Goal: Transaction & Acquisition: Purchase product/service

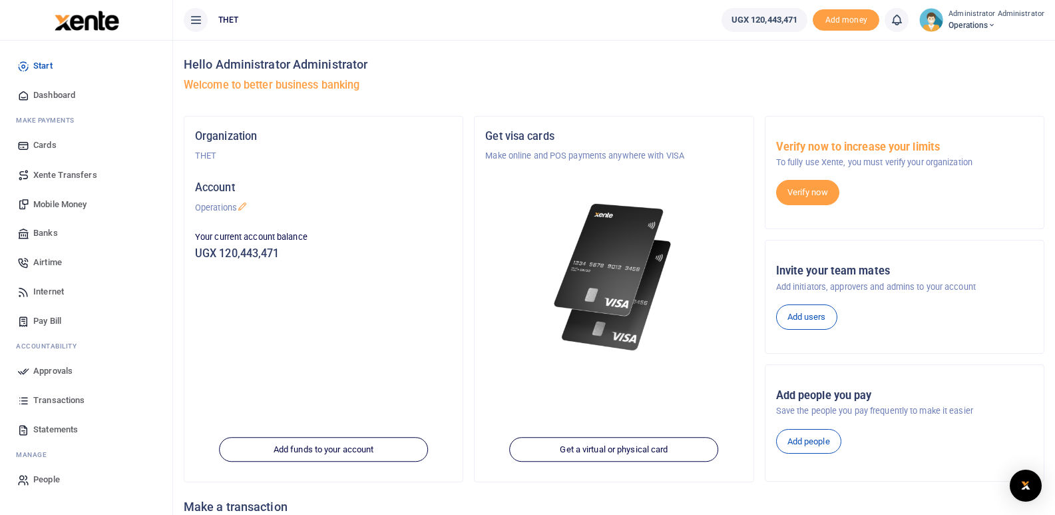
click at [227, 296] on div "Organization THET Account Operations Your current account balance UGX 120,443,4…" at bounding box center [323, 299] width 278 height 365
click at [61, 202] on span "Mobile Money" at bounding box center [59, 203] width 53 height 13
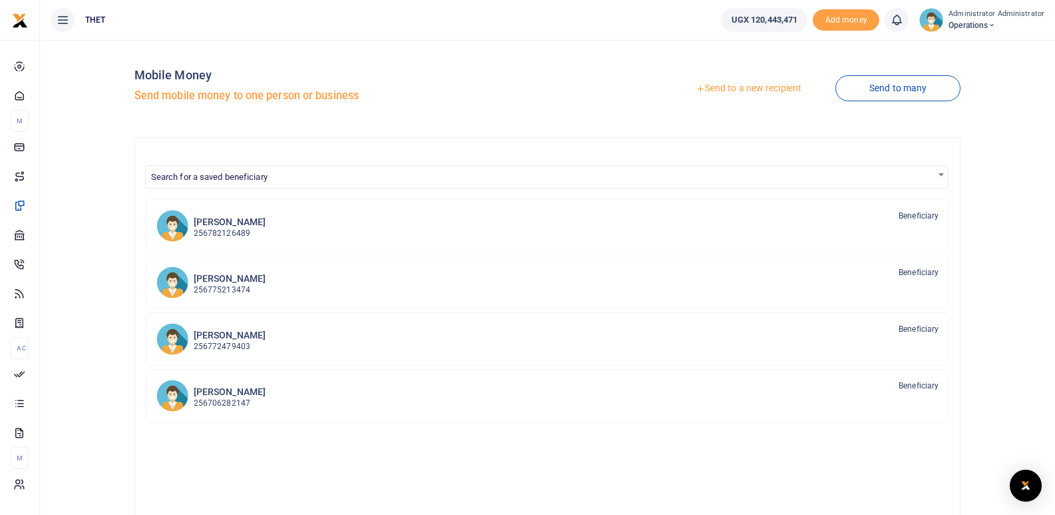
click at [746, 91] on link "Send to a new recipient" at bounding box center [749, 89] width 174 height 24
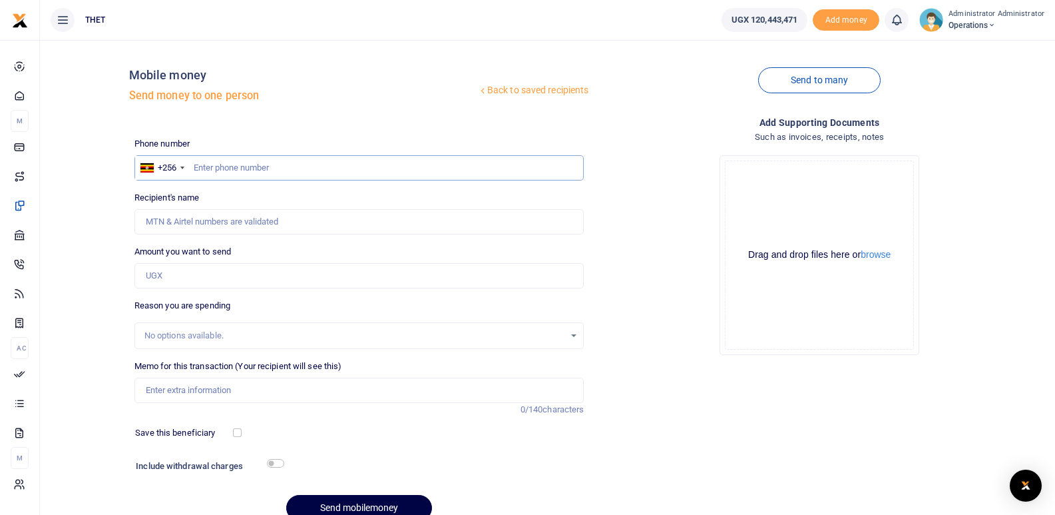
click at [280, 170] on input "text" at bounding box center [359, 167] width 450 height 25
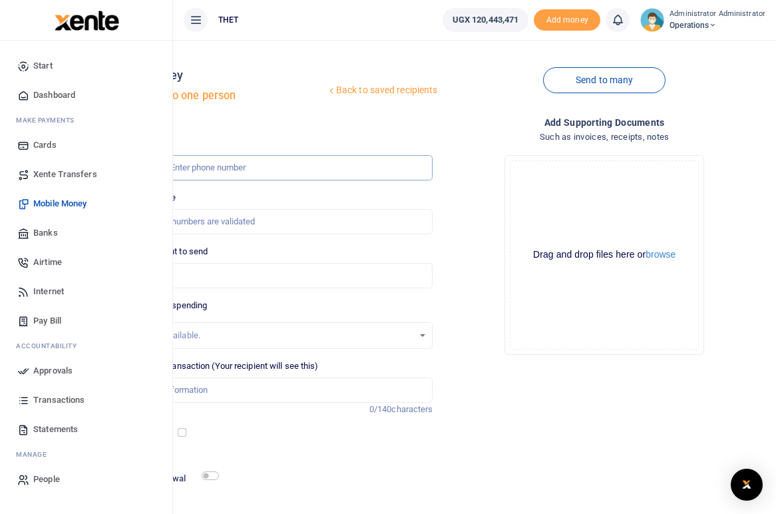
click at [223, 168] on input "text" at bounding box center [272, 167] width 322 height 25
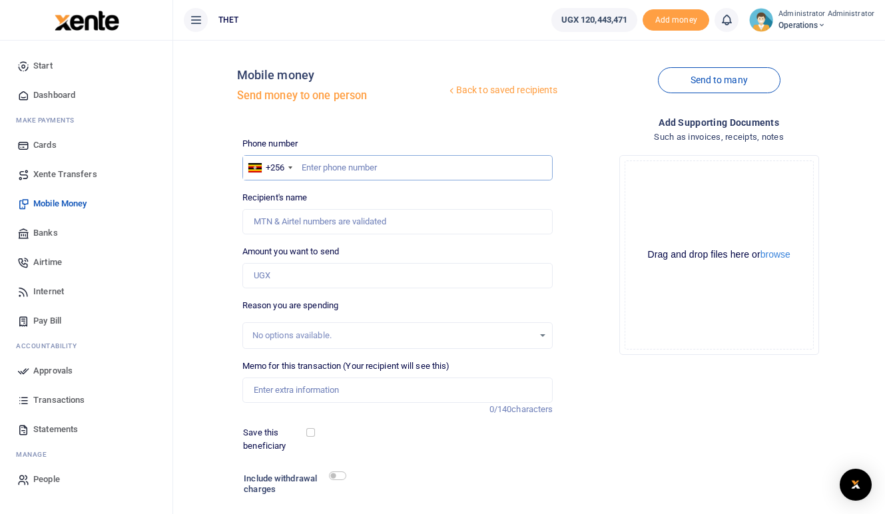
click at [355, 166] on input "text" at bounding box center [397, 167] width 311 height 25
type input "0782743312"
type input "Fredrick Kamugisha"
type input "0782743312"
click at [324, 287] on input "Amount you want to send" at bounding box center [397, 275] width 311 height 25
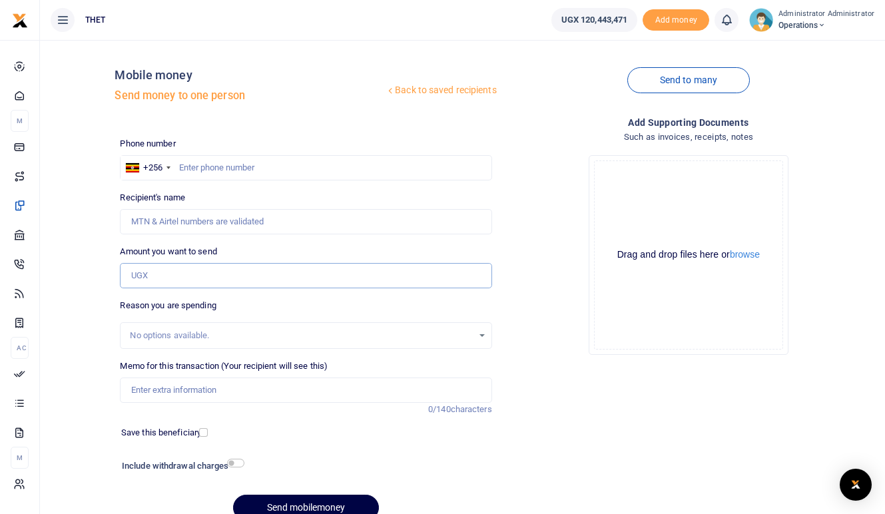
click at [199, 274] on input "Amount you want to send" at bounding box center [305, 275] width 371 height 25
type input "240,000"
click at [518, 296] on div "Drop your files here Drag and drop files here or browse Powered by Uppy" at bounding box center [688, 254] width 371 height 221
click at [237, 467] on input "checkbox" at bounding box center [235, 463] width 17 height 9
checkbox input "false"
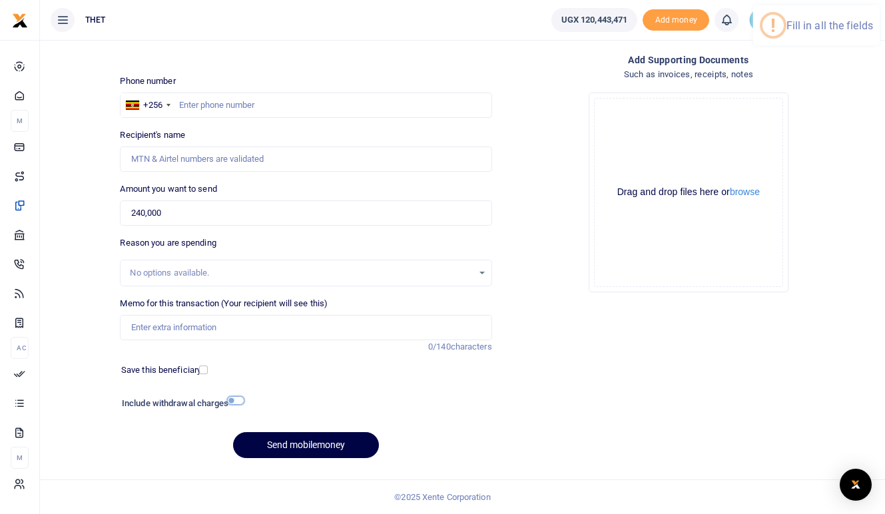
scroll to position [76, 0]
click at [463, 420] on div "Include withdrawal charges Fees & Taxes 0 Total Amount 0" at bounding box center [306, 408] width 382 height 28
click at [197, 318] on input "Memo for this transaction (Your recipient will see this)" at bounding box center [305, 327] width 371 height 25
type input "THET transport refund CwPAMS annual review meeting on [DATE]"
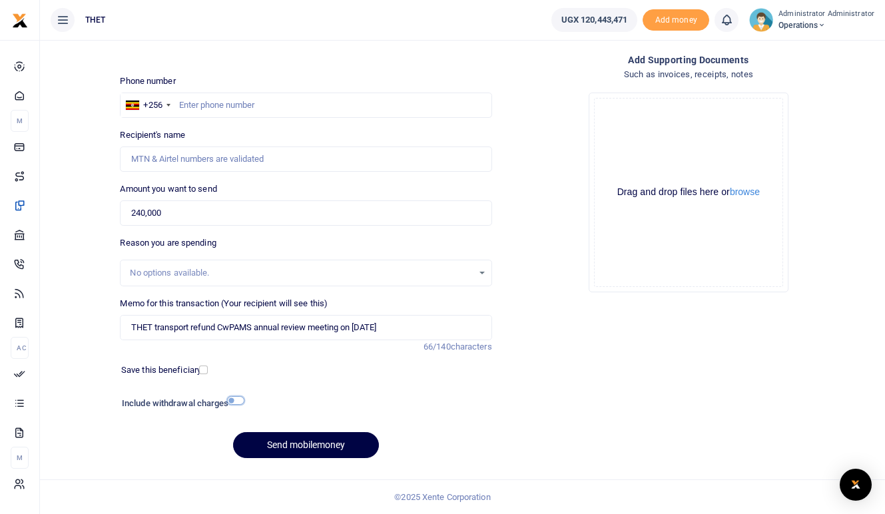
click at [240, 403] on input "checkbox" at bounding box center [235, 400] width 17 height 9
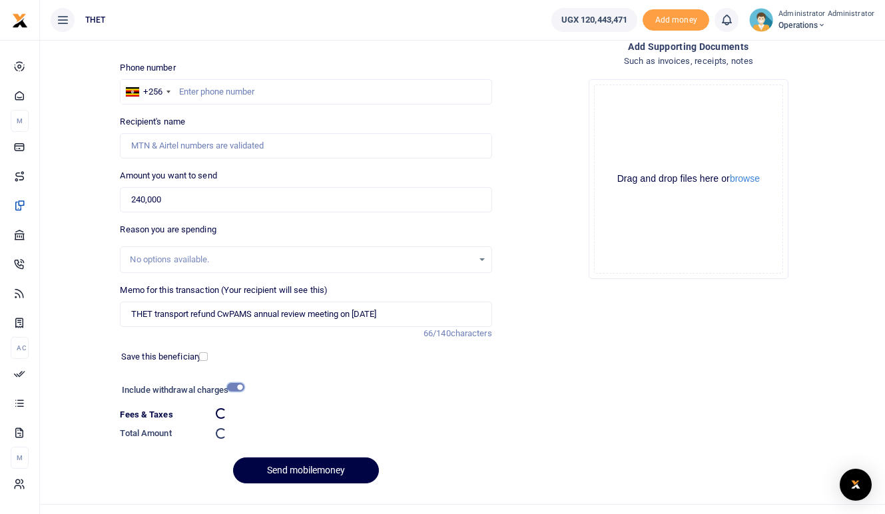
checkbox input "false"
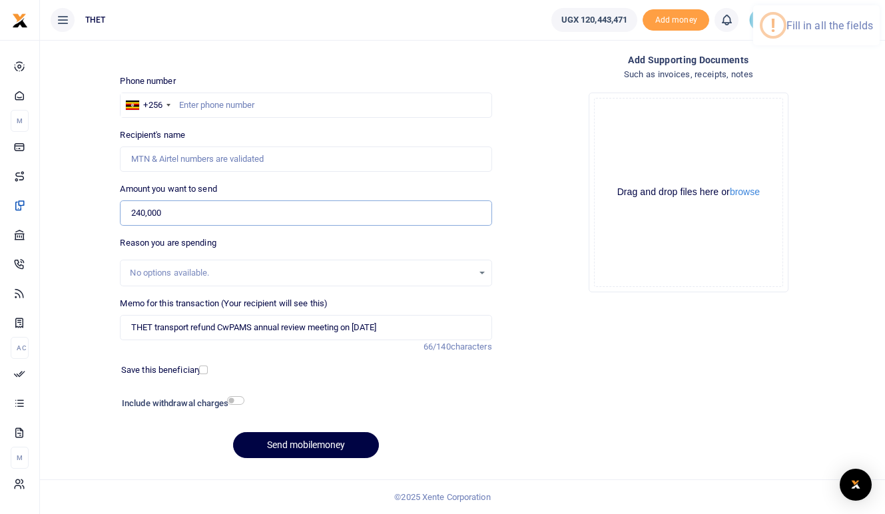
click at [148, 200] on input "240,000" at bounding box center [305, 212] width 371 height 25
type input "240,000"
click at [342, 236] on div "Reason you are spending No options available." at bounding box center [305, 261] width 371 height 50
click at [239, 401] on input "checkbox" at bounding box center [235, 400] width 17 height 9
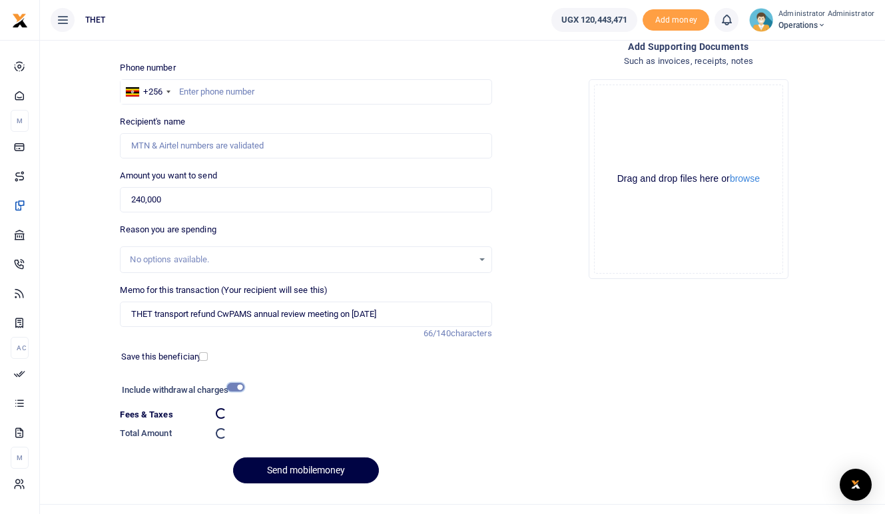
checkbox input "false"
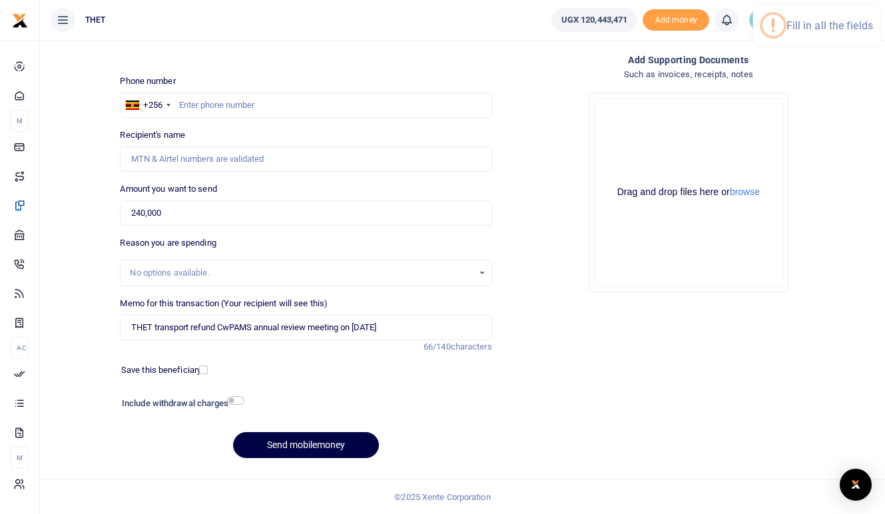
click at [320, 380] on div "Phone number +256 [GEOGRAPHIC_DATA] +256 Phone is required. Recipient's name Na…" at bounding box center [306, 272] width 382 height 395
click at [204, 93] on input "text" at bounding box center [305, 105] width 371 height 25
type input "0775213474"
type input "[PERSON_NAME]"
type input "0775213474"
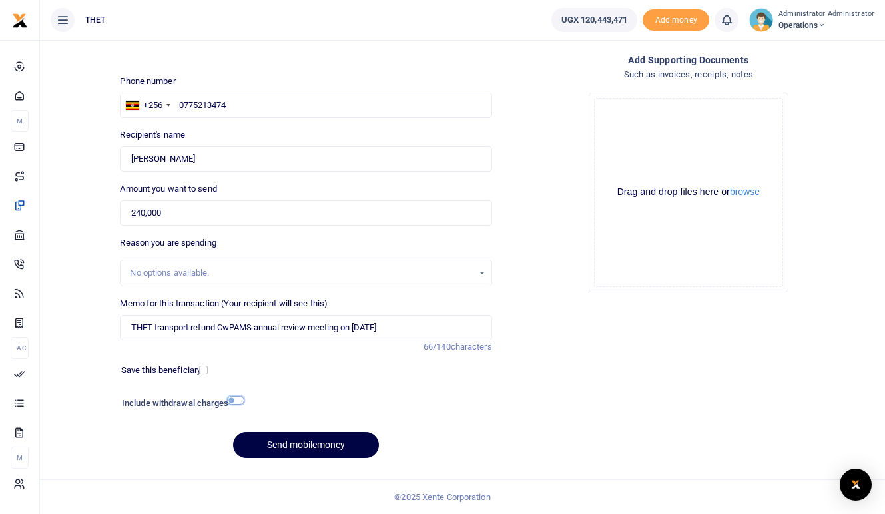
click at [242, 400] on input "checkbox" at bounding box center [235, 400] width 17 height 9
checkbox input "true"
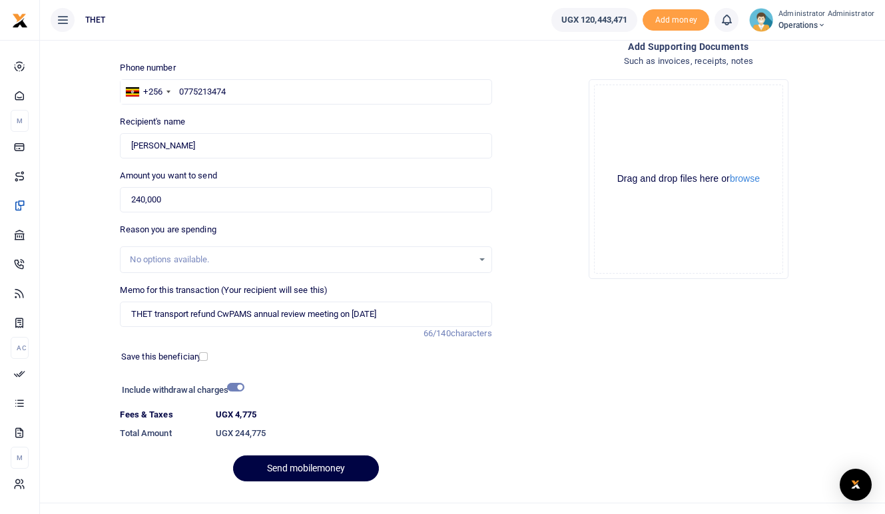
click at [68, 276] on div "Back to saved recipients Mobile money Send money to one person Send to many Pho…" at bounding box center [462, 233] width 834 height 517
